Goal: Information Seeking & Learning: Learn about a topic

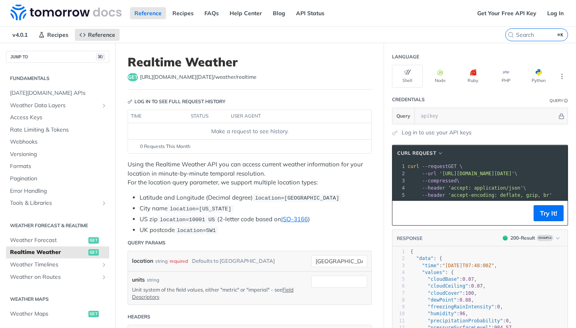
click at [214, 133] on div "Make a request to see history." at bounding box center [249, 131] width 237 height 8
click at [442, 75] on icon "button" at bounding box center [440, 72] width 6 height 6
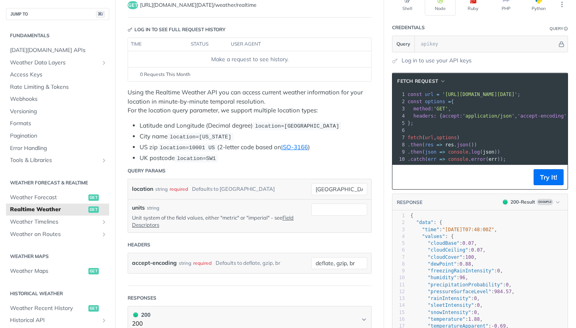
scroll to position [72, 0]
click at [551, 181] on button "Try It!" at bounding box center [548, 177] width 30 height 16
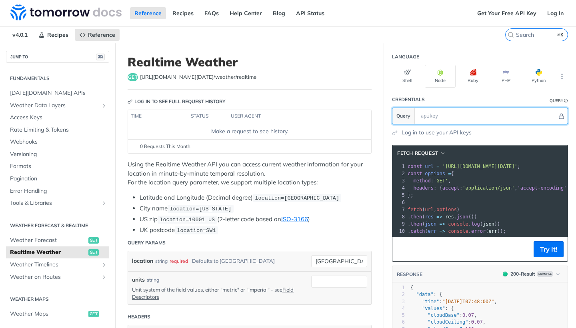
scroll to position [0, 0]
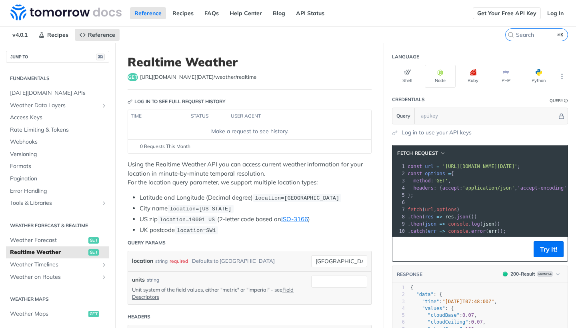
click at [516, 13] on link "Get Your Free API Key" at bounding box center [506, 13] width 68 height 12
click at [551, 12] on link "Log In" at bounding box center [554, 13] width 25 height 12
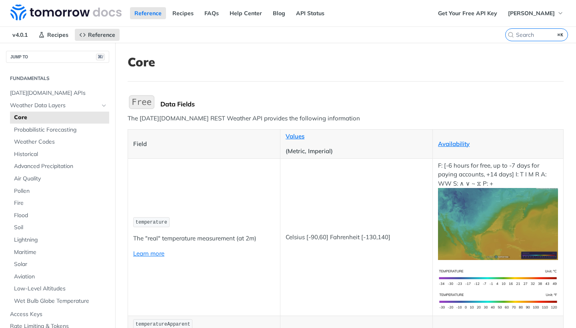
click at [146, 101] on img "Expand image" at bounding box center [142, 102] width 28 height 17
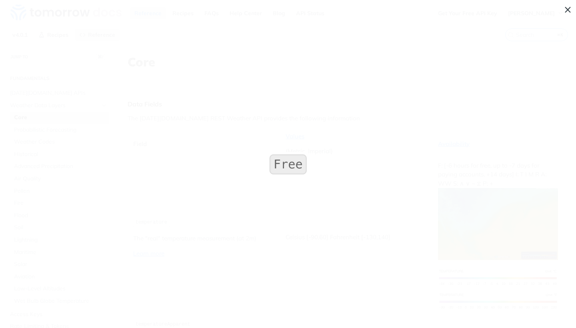
click at [283, 106] on span "Collapse image" at bounding box center [288, 164] width 576 height 328
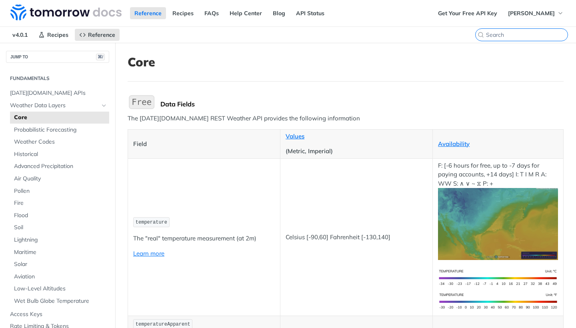
click at [524, 34] on input "search" at bounding box center [527, 34] width 82 height 7
click at [66, 90] on span "[DATE][DOMAIN_NAME] APIs" at bounding box center [58, 93] width 97 height 8
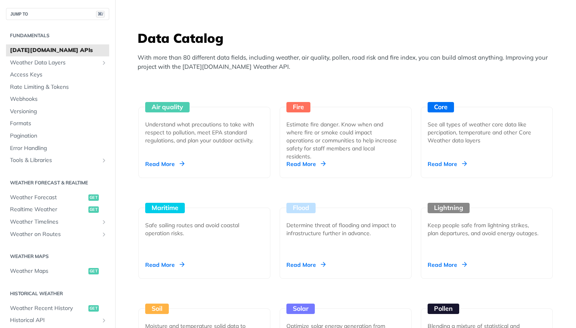
scroll to position [761, 0]
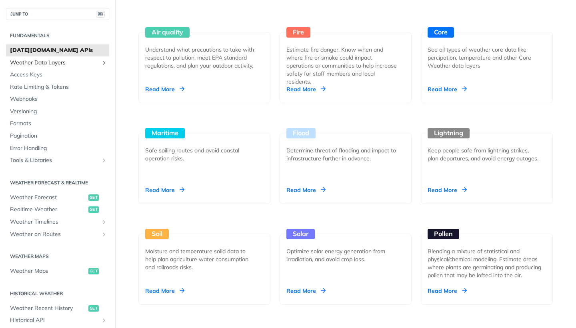
click at [60, 60] on span "Weather Data Layers" at bounding box center [54, 63] width 89 height 8
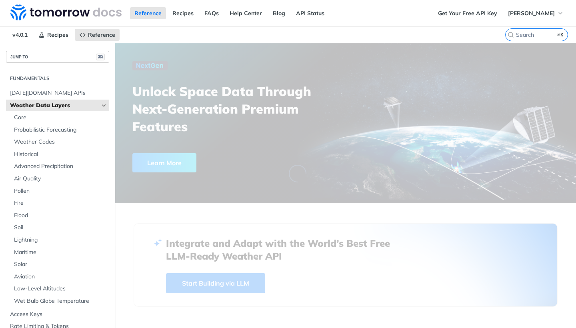
click at [60, 60] on button "JUMP TO ⌘/" at bounding box center [57, 57] width 103 height 12
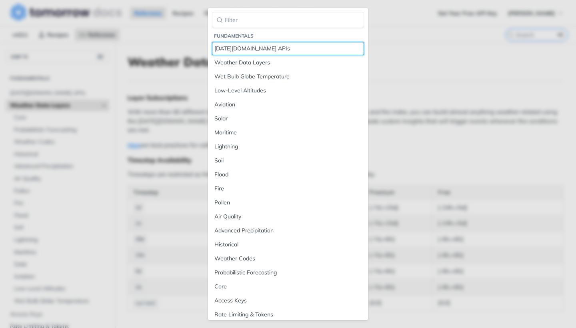
click at [239, 49] on div "[DATE][DOMAIN_NAME] APIs" at bounding box center [287, 48] width 147 height 8
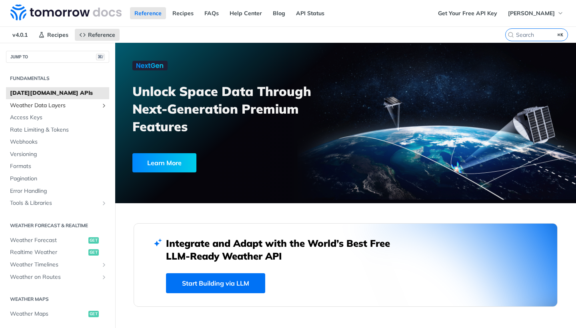
click at [67, 104] on span "Weather Data Layers" at bounding box center [54, 106] width 89 height 8
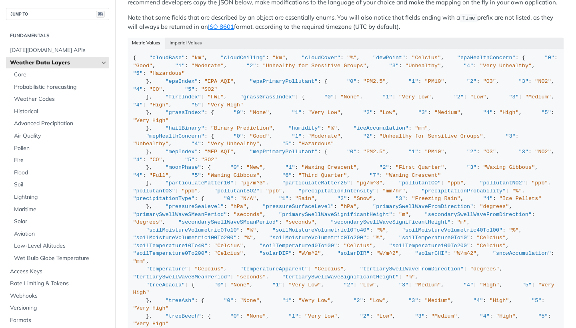
click at [146, 38] on div "Metric Values Imperial Values" at bounding box center [346, 43] width 436 height 11
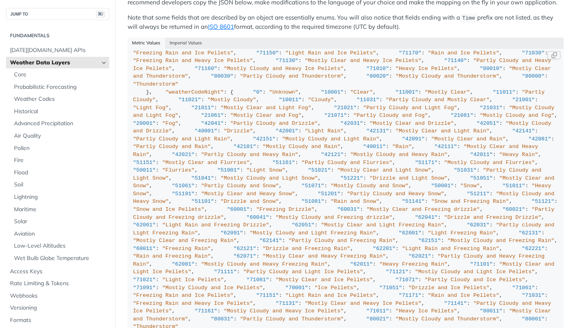
scroll to position [2634, 0]
click at [44, 85] on span "Probabilistic Forecasting" at bounding box center [60, 87] width 93 height 8
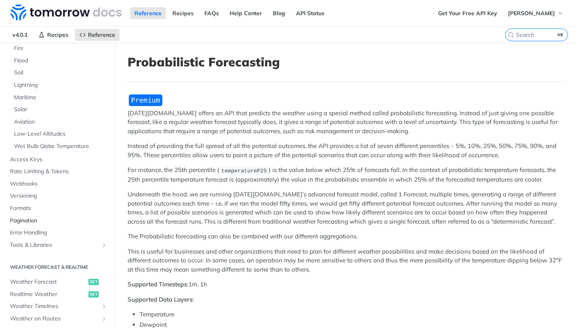
scroll to position [155, 0]
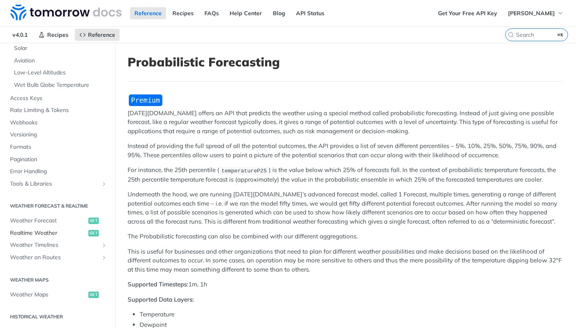
click at [65, 229] on span "Realtime Weather" at bounding box center [48, 233] width 76 height 8
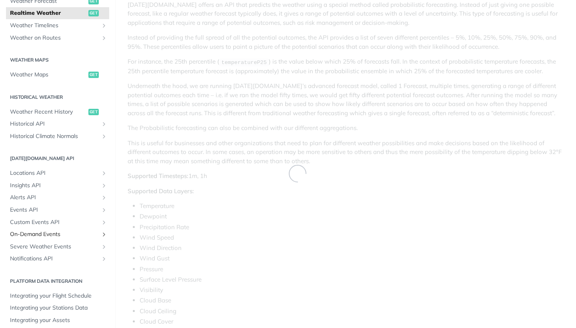
scroll to position [111, 0]
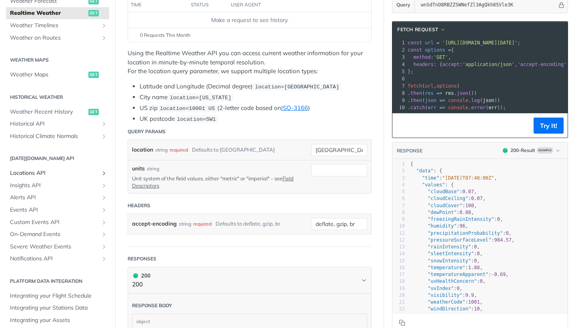
click at [93, 169] on span "Locations API" at bounding box center [54, 173] width 89 height 8
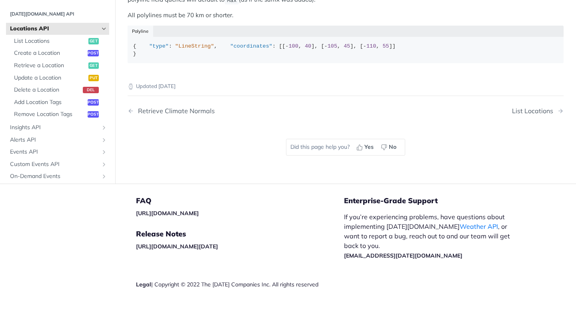
scroll to position [541, 0]
click at [43, 38] on span "List Locations" at bounding box center [50, 41] width 72 height 8
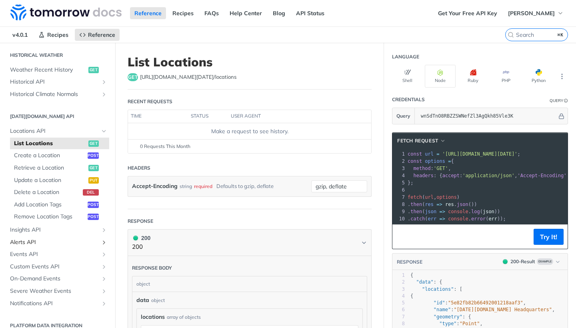
click at [96, 238] on span "Alerts API" at bounding box center [54, 242] width 89 height 8
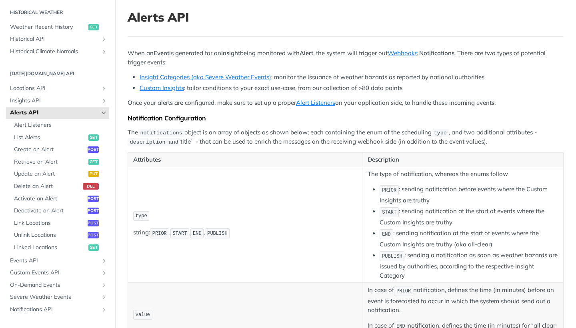
scroll to position [-16, 0]
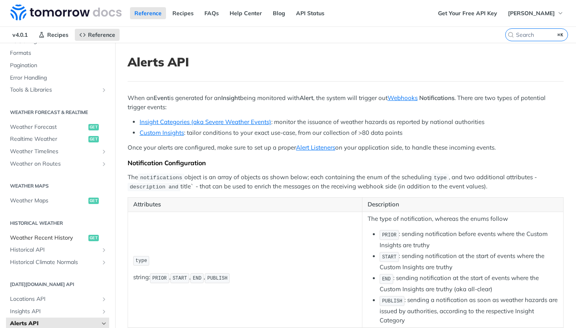
click at [69, 234] on span "Weather Recent History" at bounding box center [48, 238] width 76 height 8
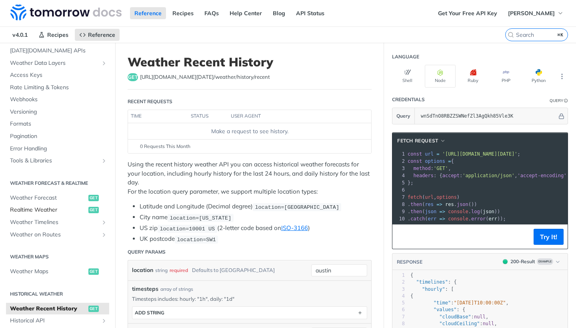
click at [75, 207] on span "Realtime Weather" at bounding box center [48, 210] width 76 height 8
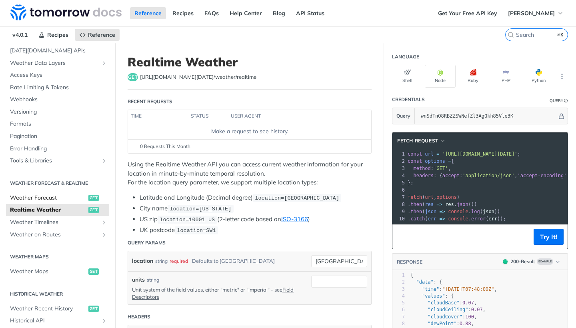
click at [69, 195] on span "Weather Forecast" at bounding box center [48, 198] width 76 height 8
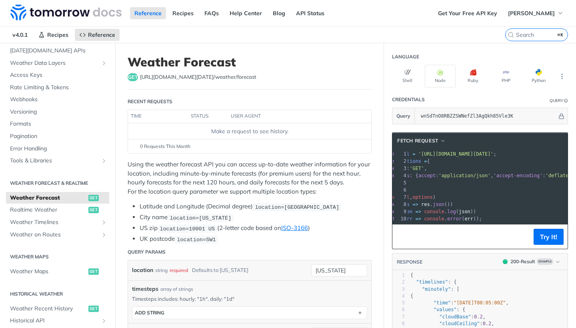
scroll to position [0, 46]
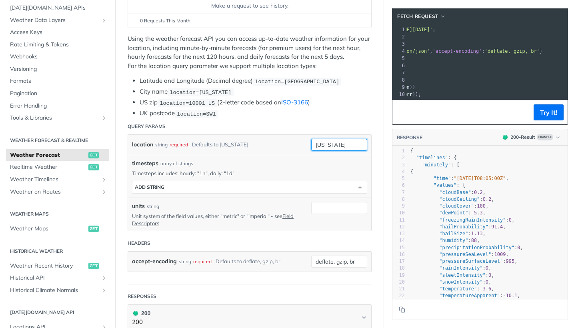
drag, startPoint x: 341, startPoint y: 145, endPoint x: 302, endPoint y: 142, distance: 38.9
click at [302, 142] on div "location string required Defaults to [US_STATE] [US_STATE] required type : stri…" at bounding box center [249, 145] width 235 height 12
type input "m"
type input "[GEOGRAPHIC_DATA]"
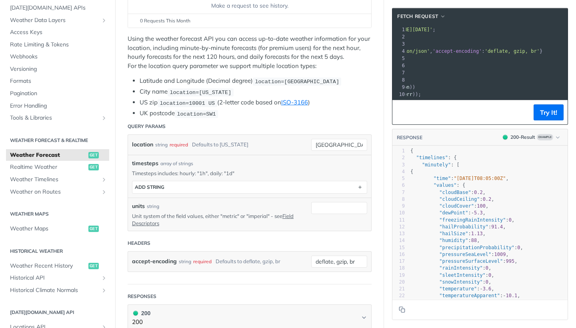
click at [276, 156] on div "timesteps array of strings Timesteps includes: hourly: "1h", daily: "1d" timest…" at bounding box center [249, 176] width 243 height 43
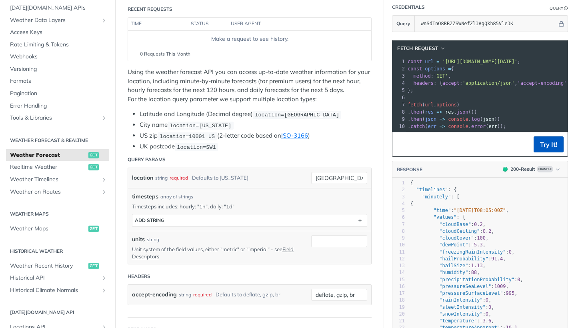
click at [548, 147] on button "Try It!" at bounding box center [548, 144] width 30 height 16
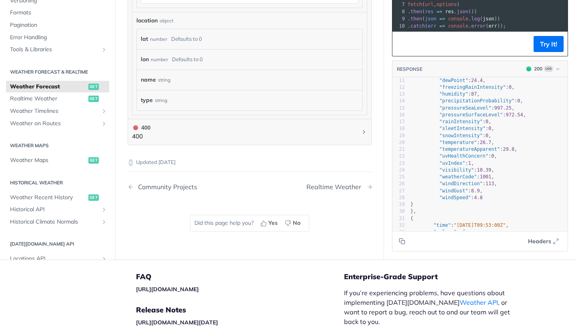
click at [348, 184] on div "Realtime Weather" at bounding box center [335, 187] width 59 height 8
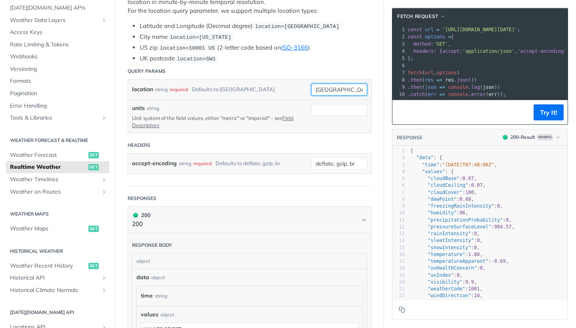
drag, startPoint x: 336, startPoint y: 88, endPoint x: 297, endPoint y: 88, distance: 38.4
click at [297, 88] on div "location string required Defaults to [GEOGRAPHIC_DATA]" at bounding box center [249, 90] width 235 height 12
click at [331, 88] on input "location" at bounding box center [339, 90] width 56 height 12
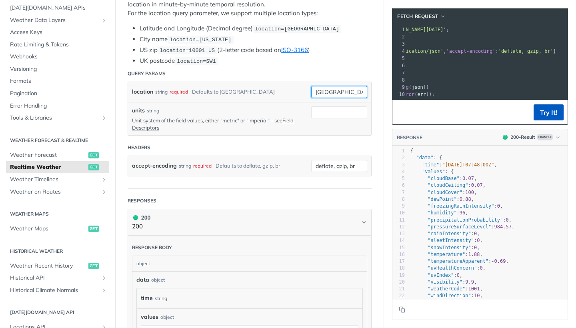
type input "[GEOGRAPHIC_DATA]"
click at [548, 109] on button "Try It!" at bounding box center [548, 112] width 30 height 16
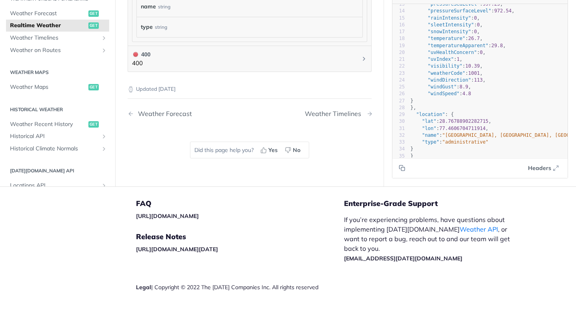
click at [359, 110] on div "Weather Timelines" at bounding box center [335, 114] width 60 height 8
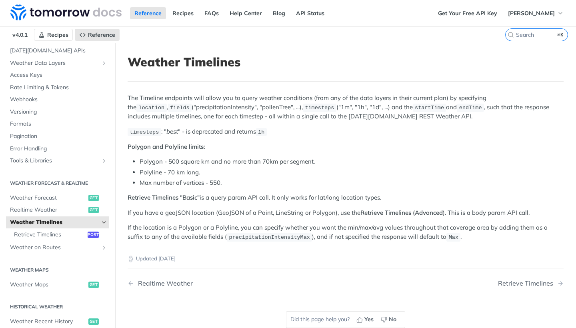
click at [59, 34] on span "Recipes" at bounding box center [57, 34] width 21 height 7
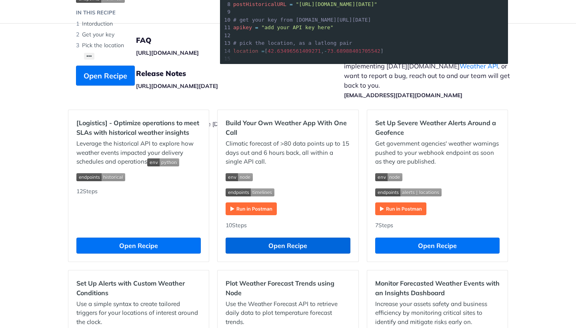
click at [257, 243] on button "Open Recipe" at bounding box center [287, 245] width 124 height 16
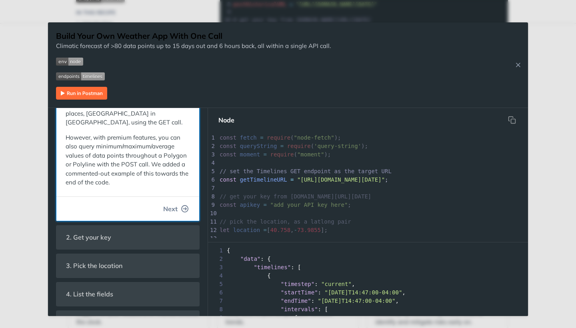
click at [167, 204] on span "Next" at bounding box center [170, 209] width 14 height 10
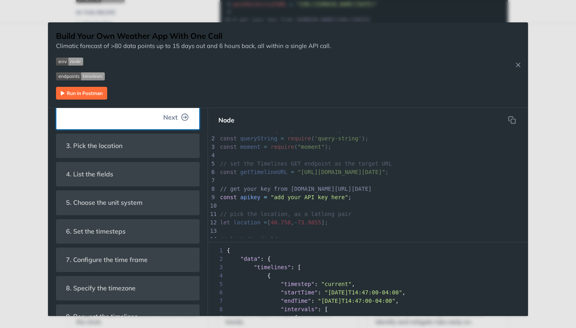
click at [181, 112] on button "Next" at bounding box center [176, 117] width 38 height 16
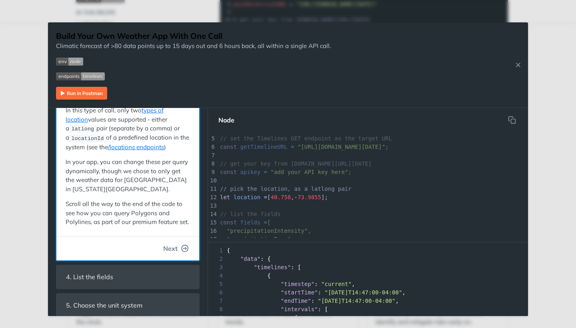
click at [167, 245] on span "Next" at bounding box center [170, 248] width 14 height 10
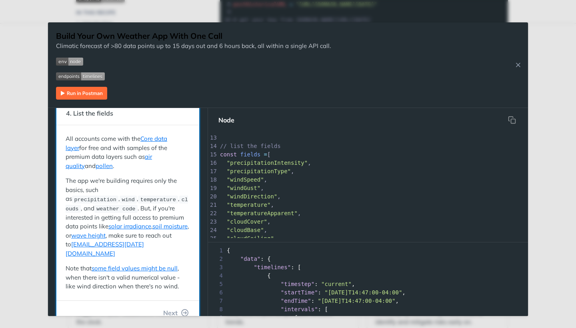
click at [171, 273] on div "All accounts come with the Core data layer for free and with samples of the pre…" at bounding box center [127, 212] width 135 height 167
click at [173, 308] on span "Next" at bounding box center [170, 313] width 14 height 10
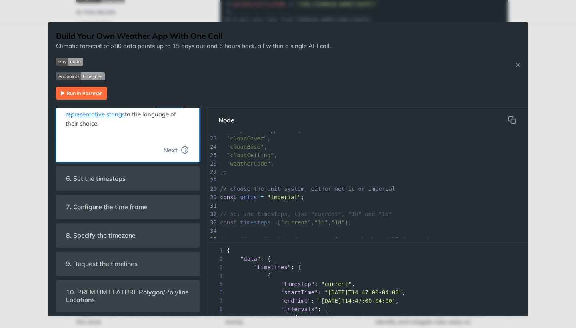
click at [171, 145] on span "Next" at bounding box center [170, 150] width 14 height 10
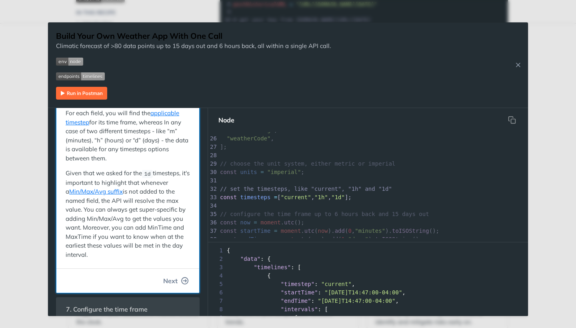
click at [179, 273] on button "Next" at bounding box center [176, 281] width 38 height 16
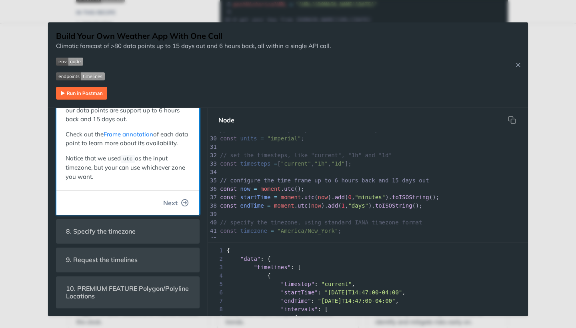
click at [173, 201] on span "Next" at bounding box center [170, 203] width 14 height 10
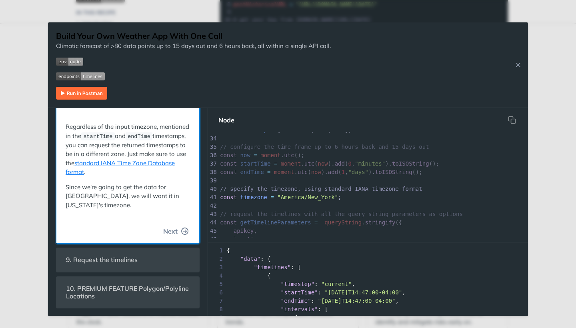
click at [170, 226] on span "Next" at bounding box center [170, 231] width 14 height 10
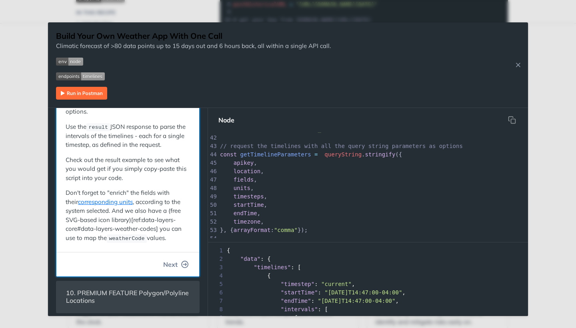
click at [173, 261] on span "Next" at bounding box center [170, 264] width 14 height 10
